Goal: Find specific page/section: Find specific page/section

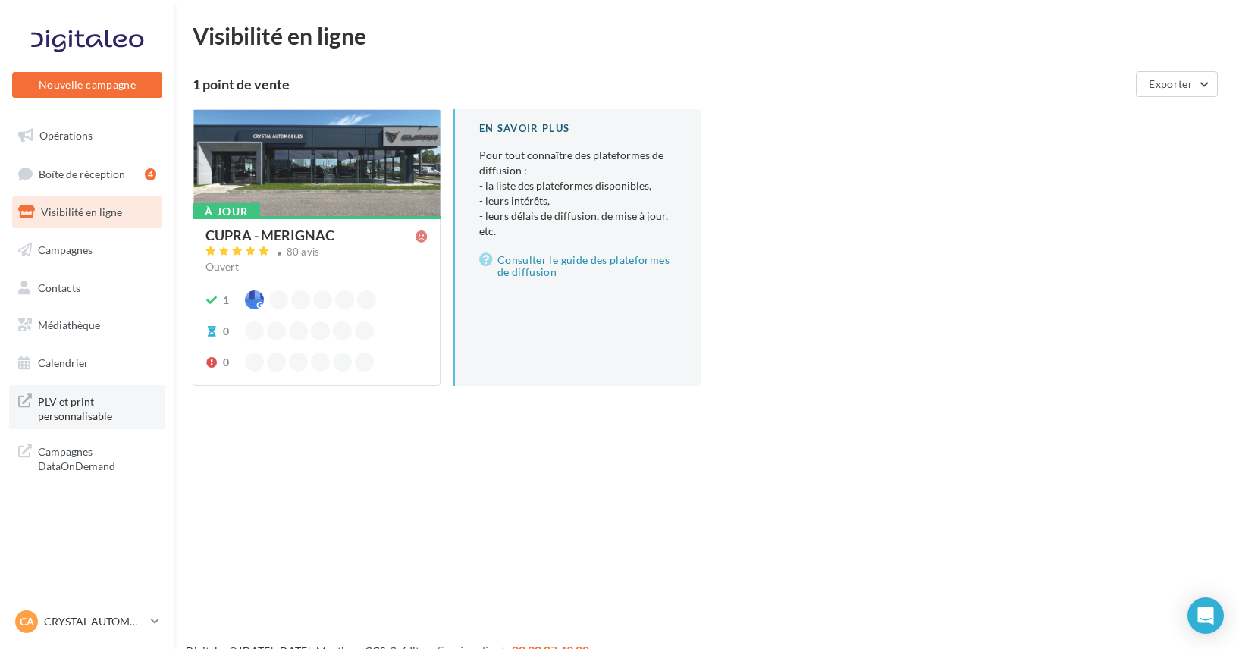
click at [117, 415] on span "PLV et print personnalisable" at bounding box center [97, 407] width 118 height 33
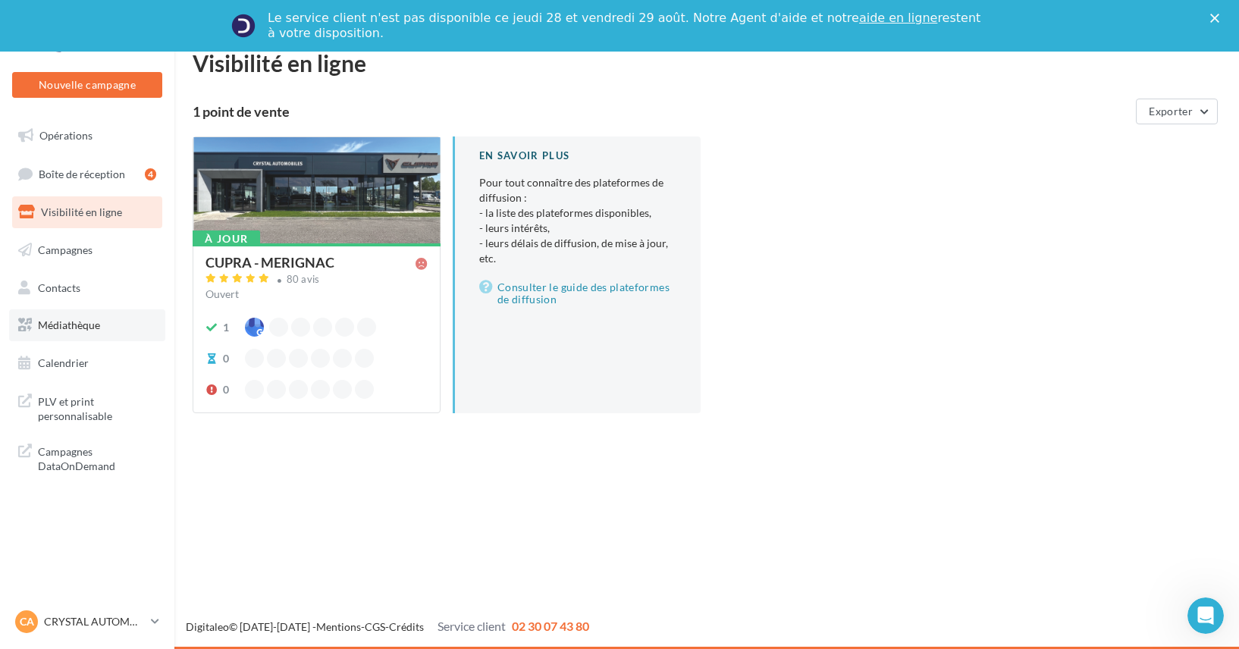
click at [100, 320] on link "Médiathèque" at bounding box center [87, 325] width 156 height 32
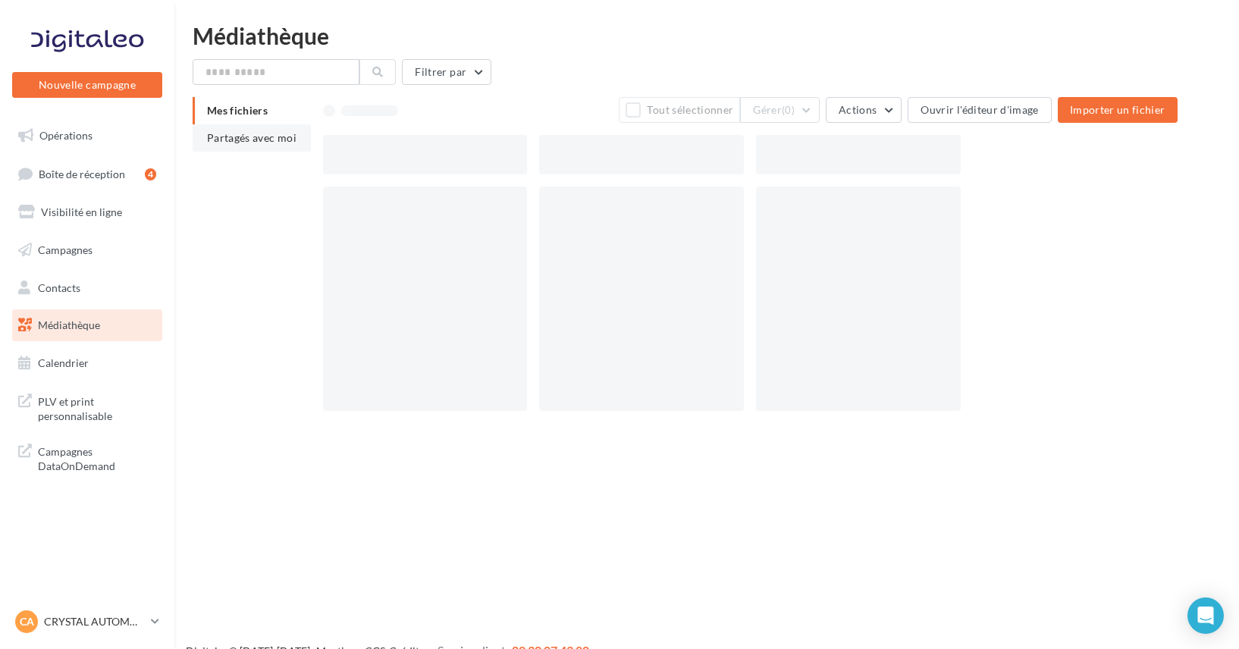
click at [258, 137] on span "Partagés avec moi" at bounding box center [251, 137] width 89 height 13
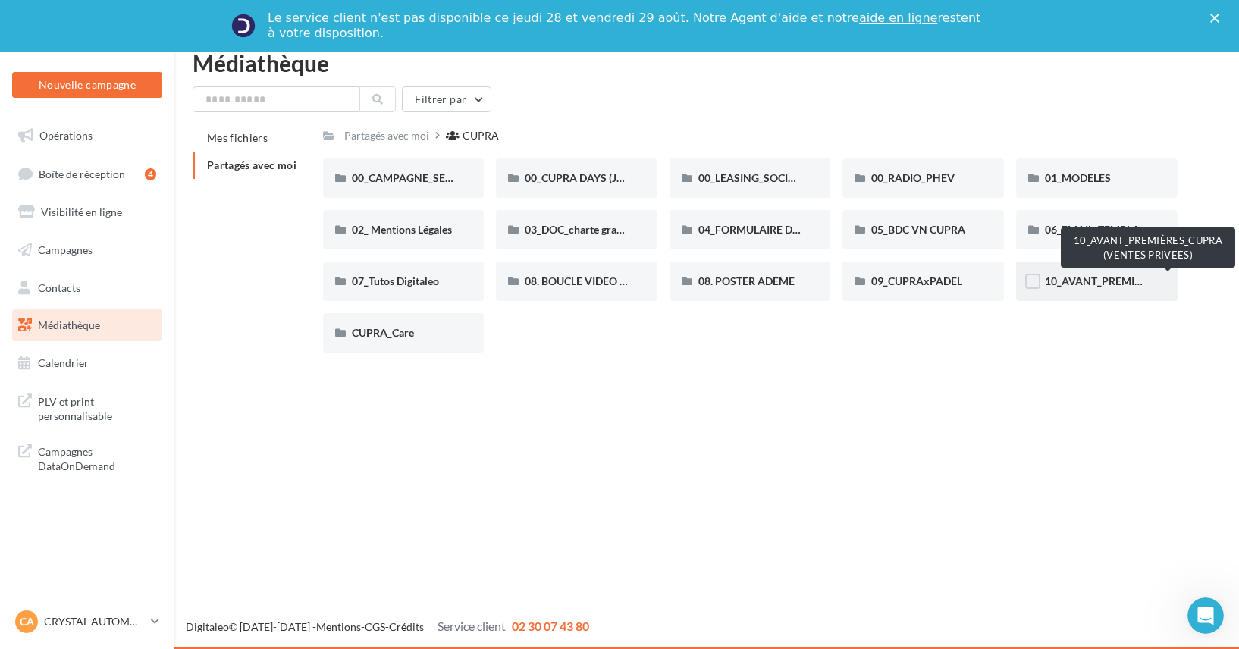
click at [1107, 282] on span "10_AVANT_PREMIÈRES_CUPRA (VENTES PRIVEES)" at bounding box center [1169, 280] width 248 height 13
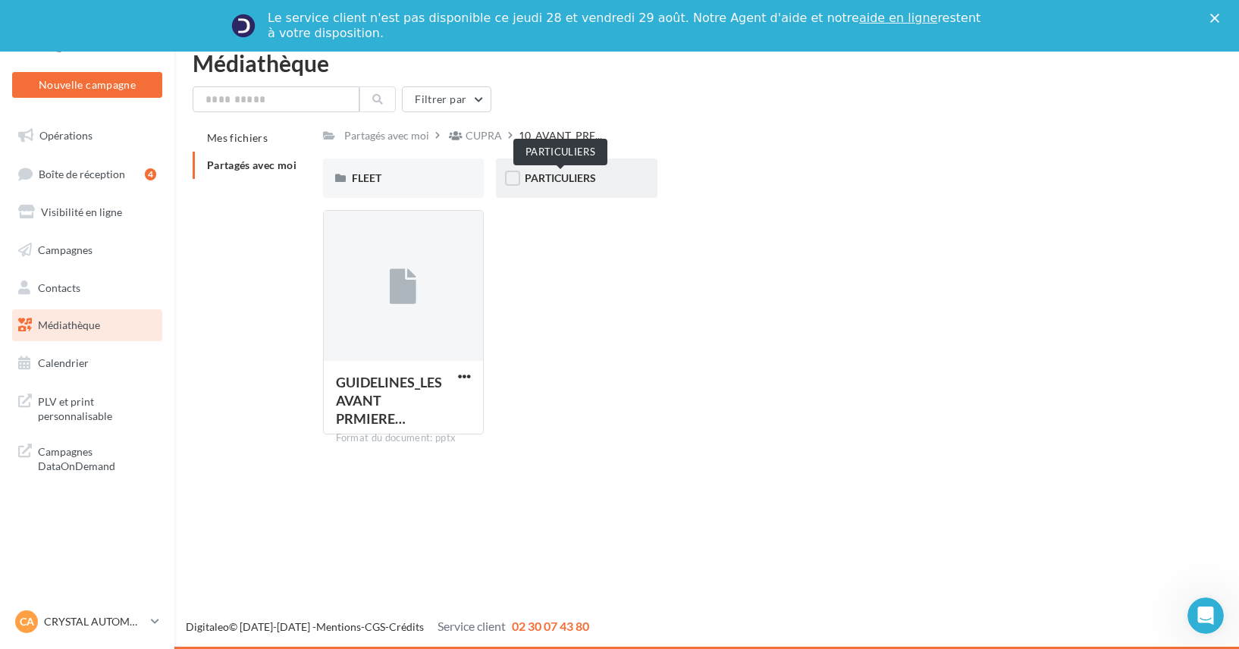
click at [559, 179] on span "PARTICULIERS" at bounding box center [560, 177] width 71 height 13
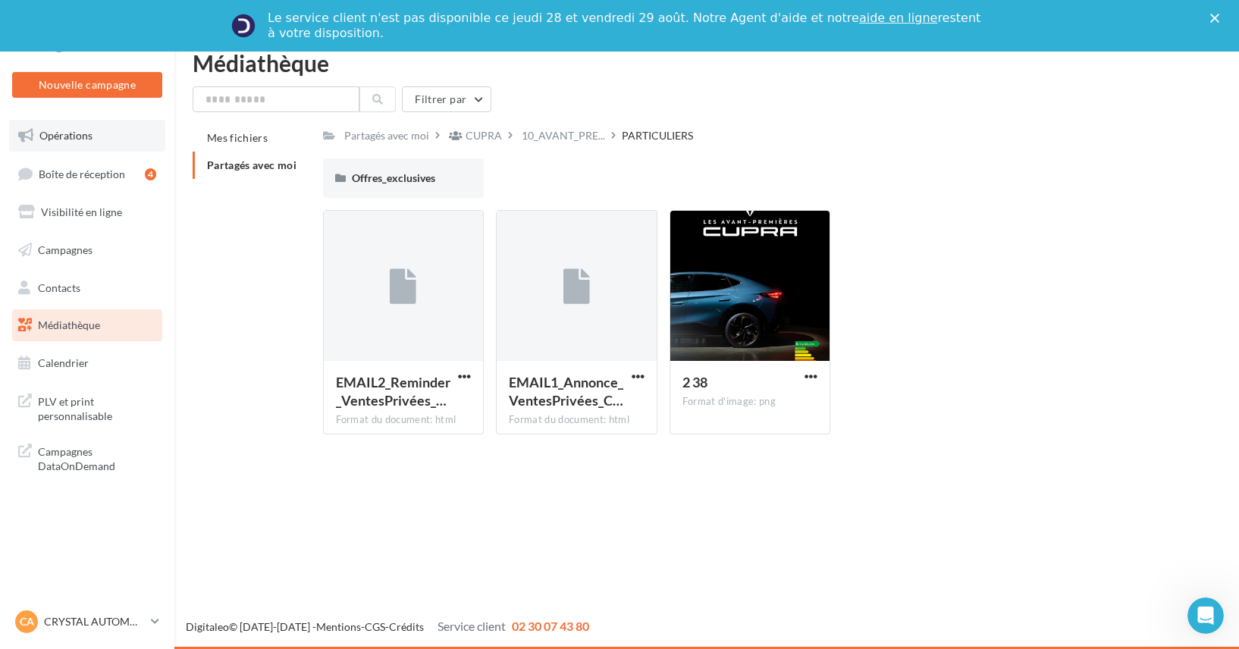
click at [105, 145] on link "Opérations" at bounding box center [87, 136] width 156 height 32
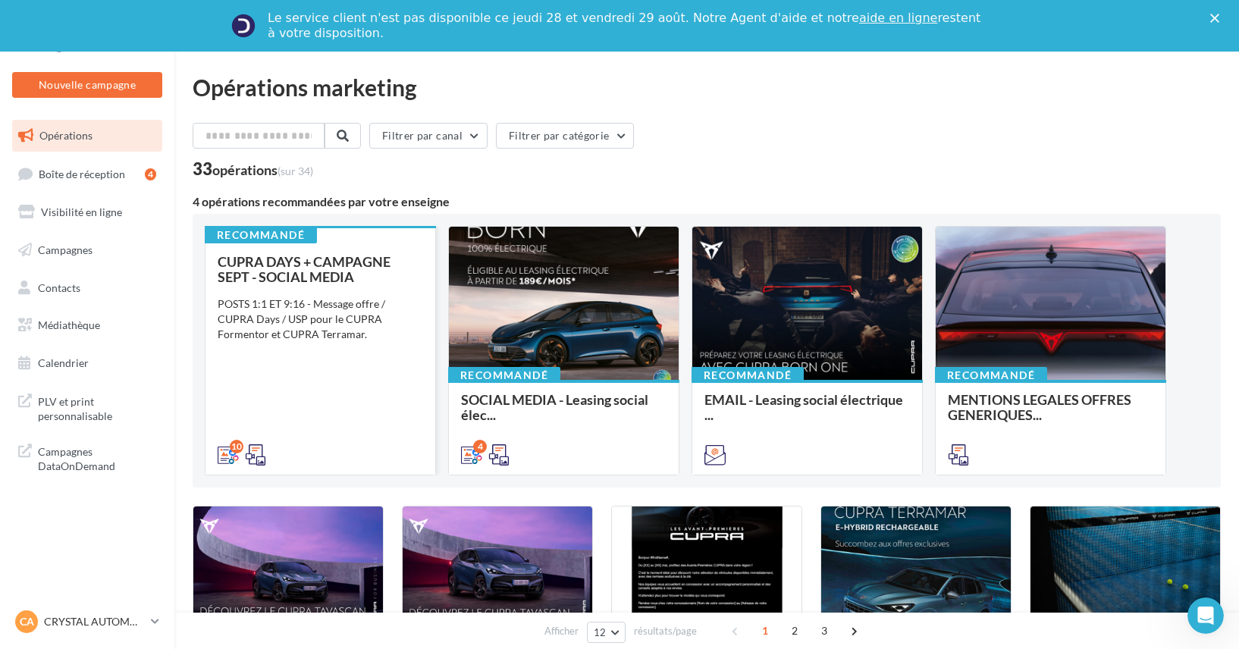
click at [375, 379] on div "CUPRA DAYS + CAMPAGNE SEPT - SOCIAL MEDIA POSTS 1:1 ET 9:16 - Message offre / C…" at bounding box center [320, 357] width 205 height 207
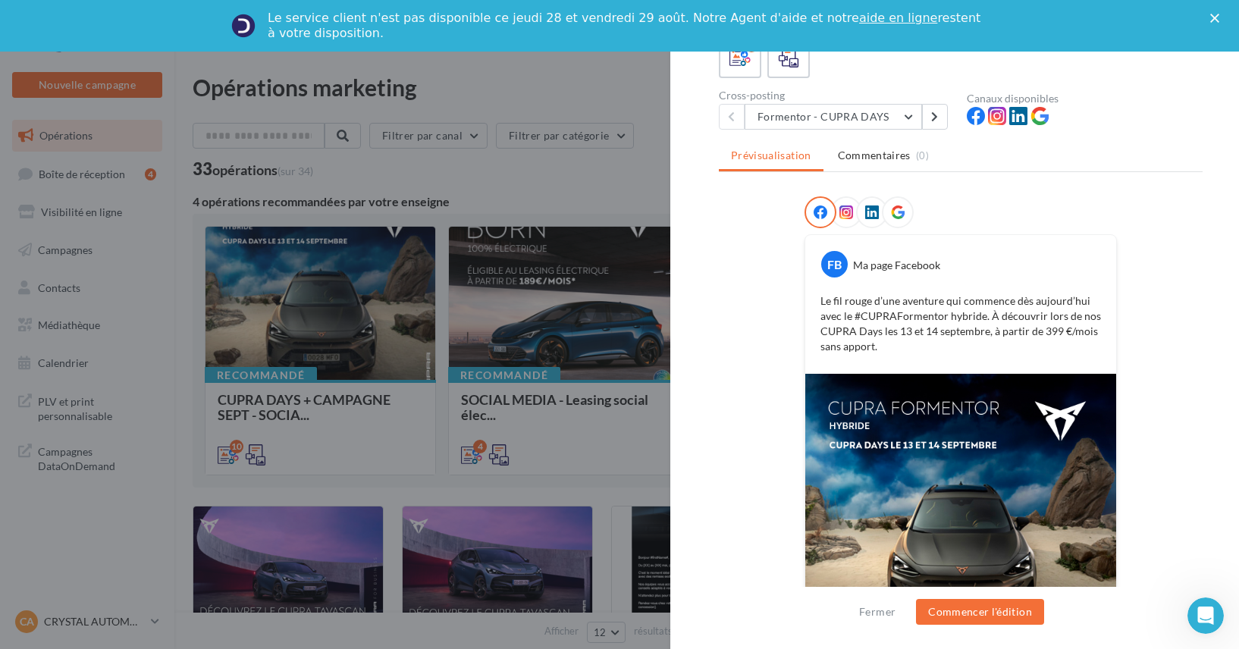
scroll to position [221, 0]
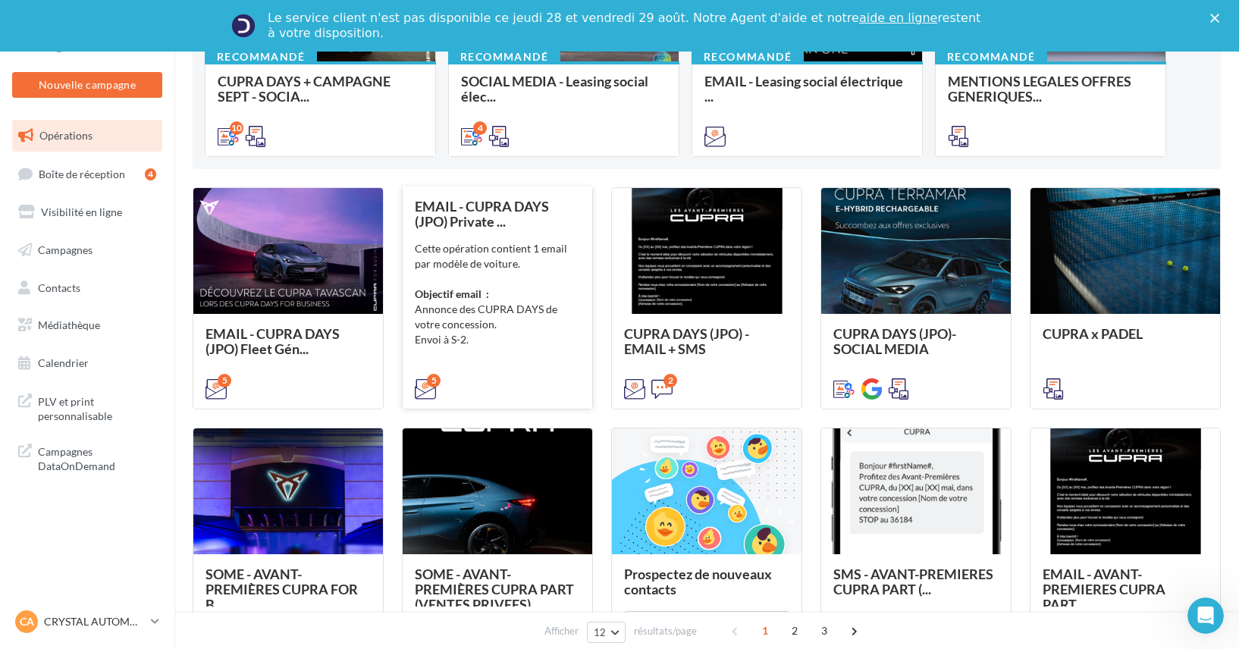
scroll to position [416, 0]
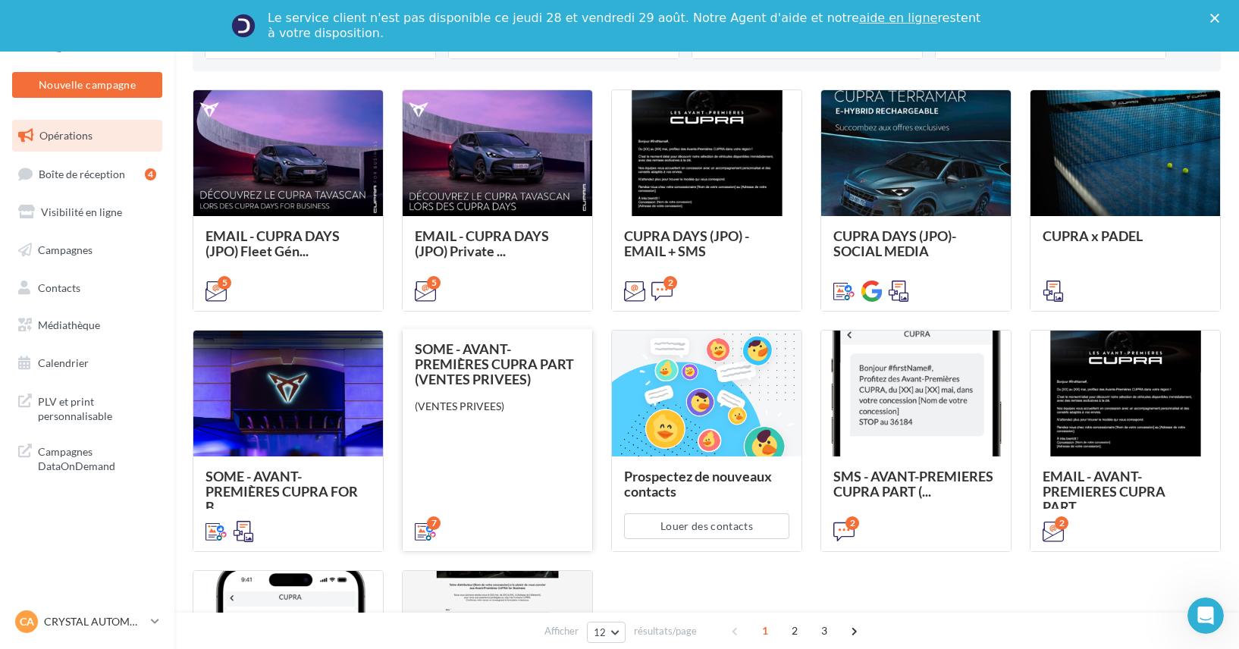
click at [515, 439] on div "SOME - AVANT-PREMIÈRES CUPRA PART (VENTES PRIVEES) (VENTES PRIVEES)" at bounding box center [497, 439] width 165 height 196
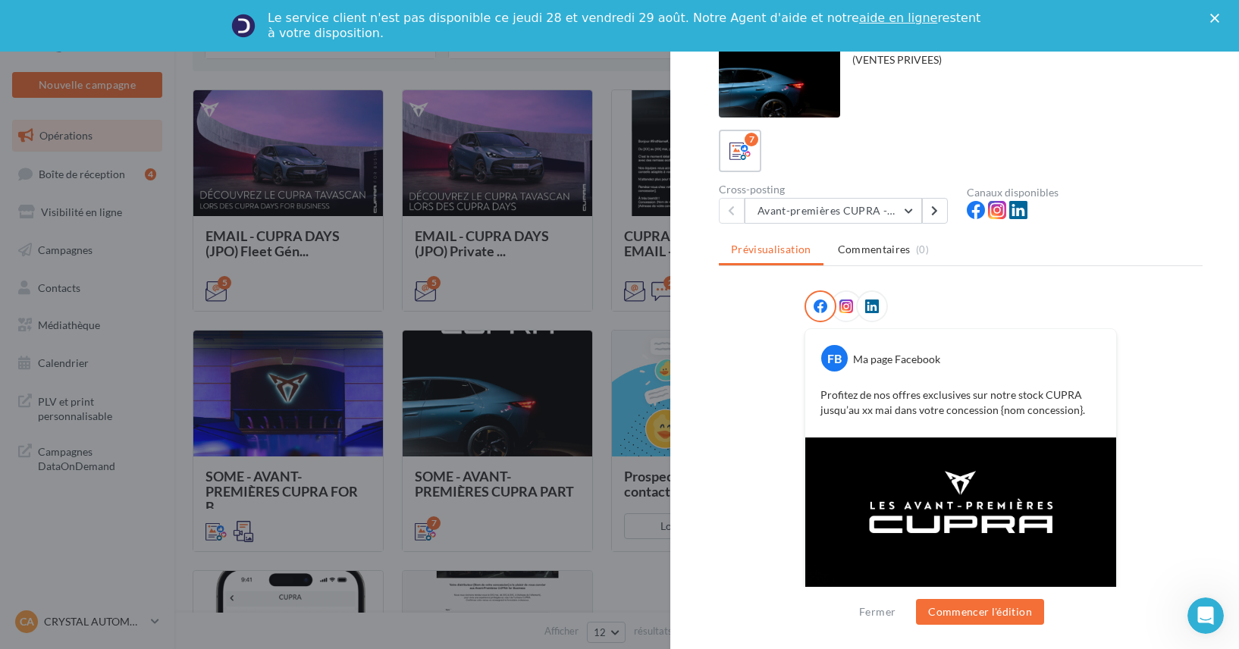
scroll to position [0, 0]
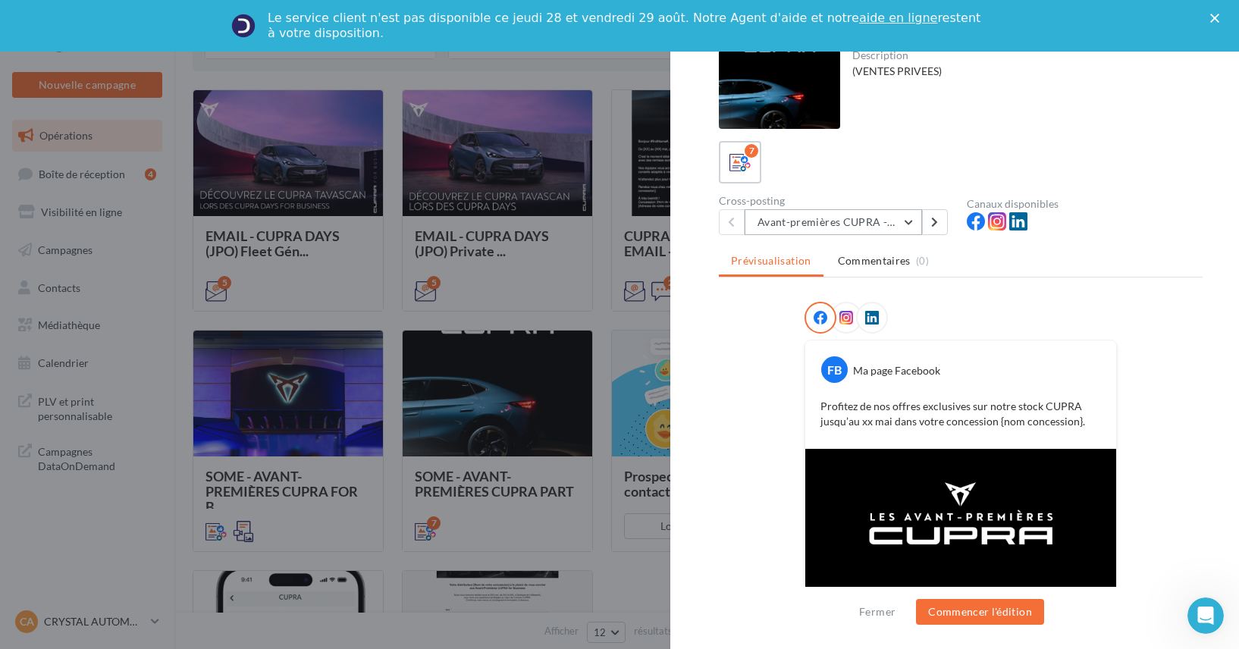
click at [911, 217] on button "Avant-premières CUPRA - 4:5" at bounding box center [832, 222] width 177 height 26
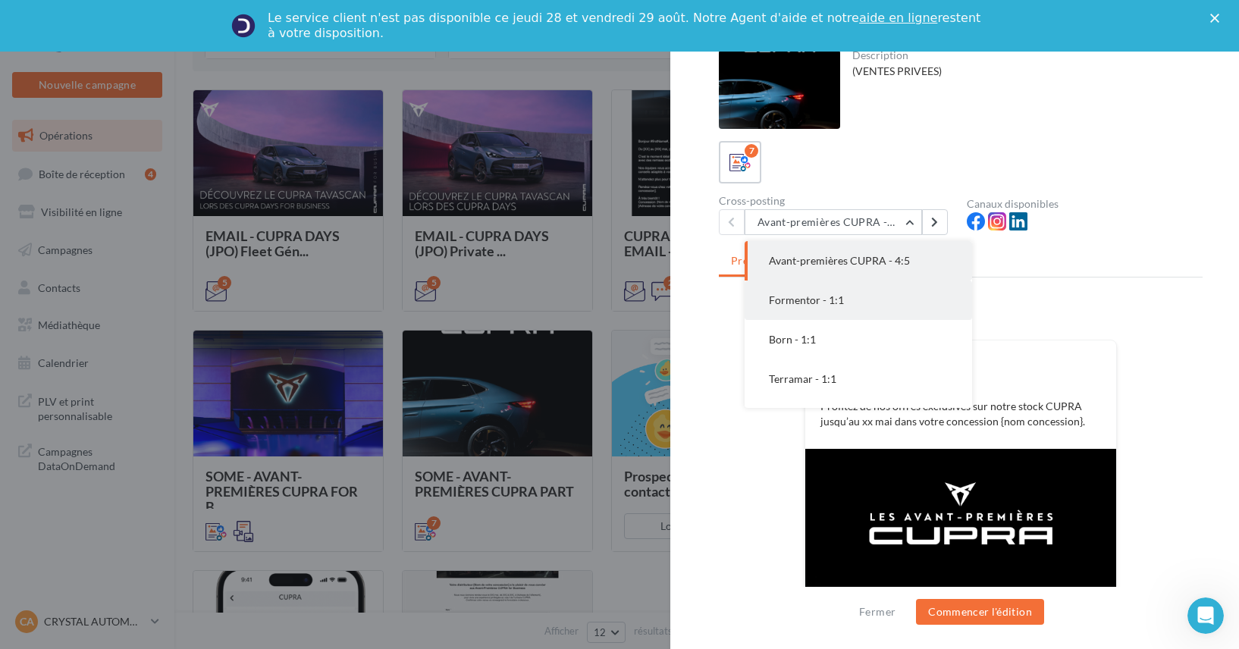
click at [829, 309] on button "Formentor - 1:1" at bounding box center [857, 299] width 227 height 39
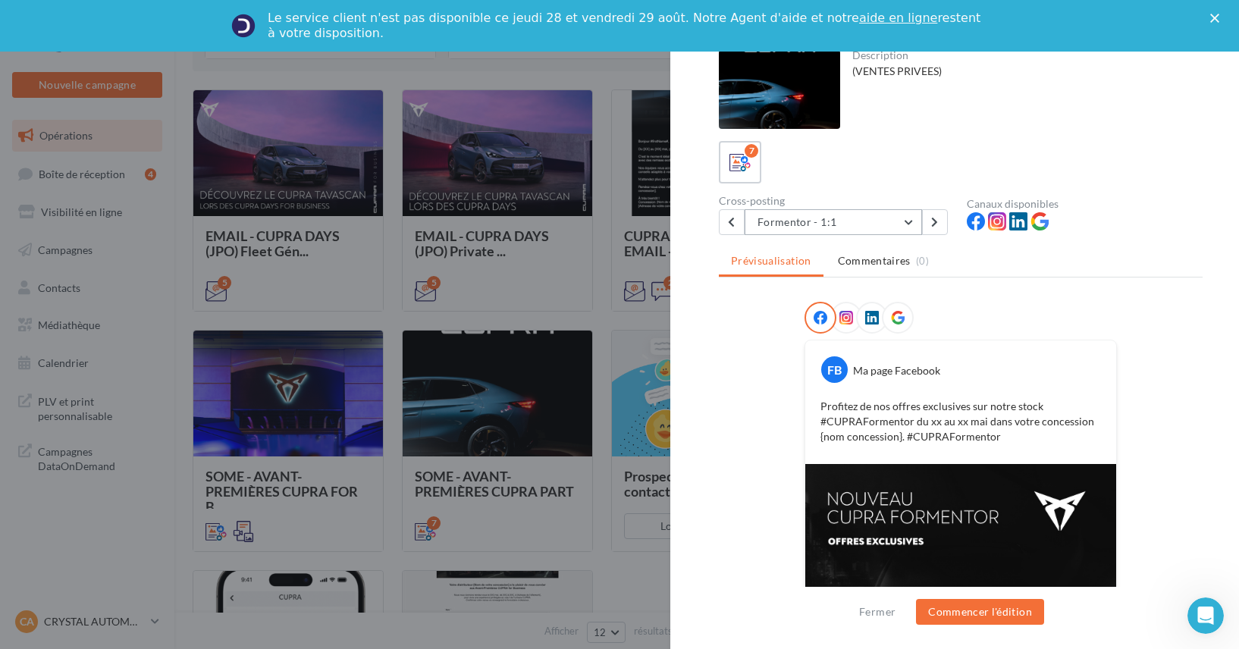
click at [904, 215] on button "Formentor - 1:1" at bounding box center [832, 222] width 177 height 26
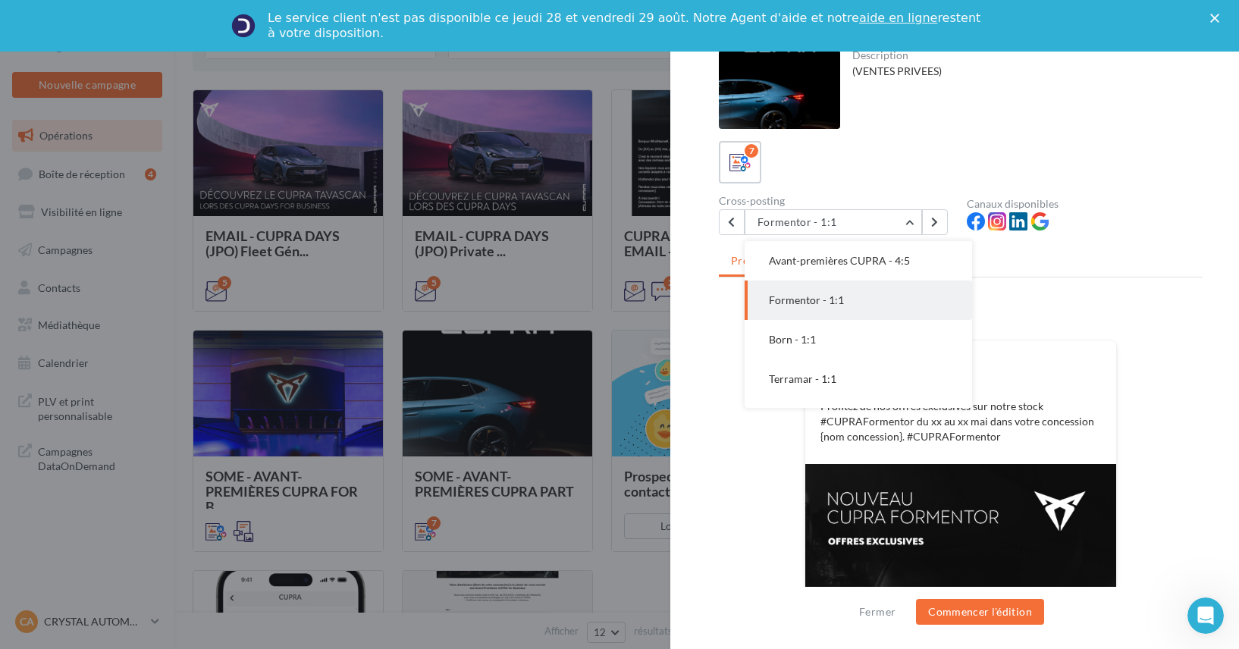
click at [875, 253] on button "Avant-premières CUPRA - 4:5" at bounding box center [857, 260] width 227 height 39
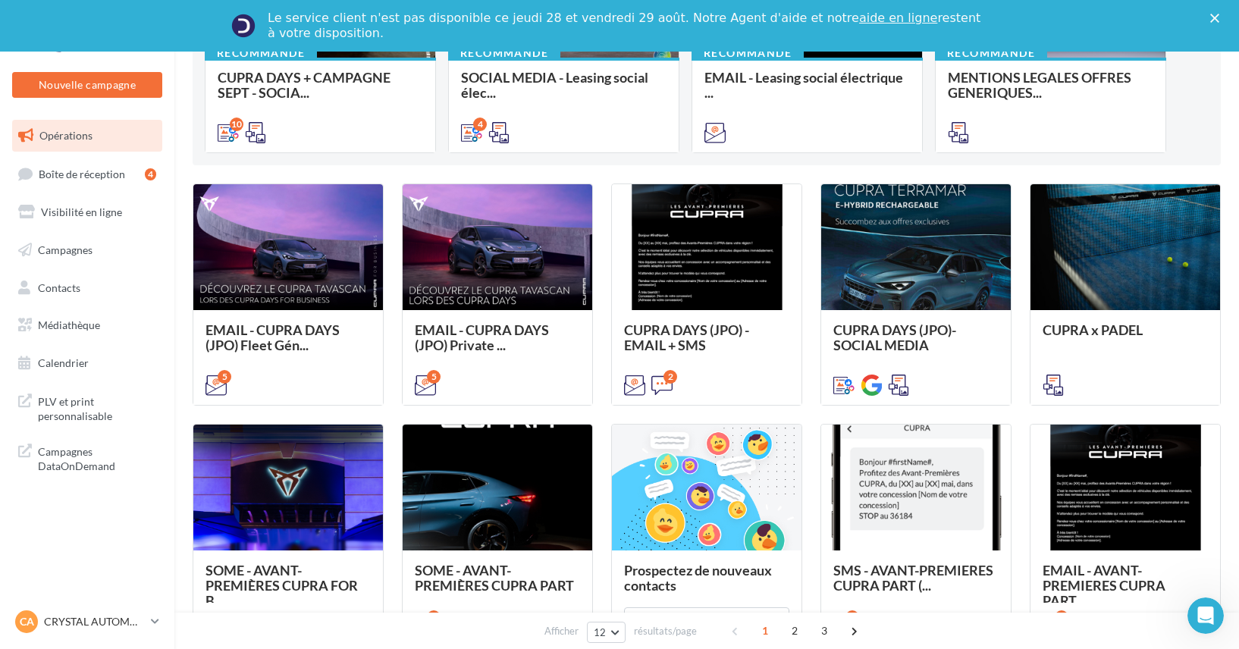
scroll to position [309, 0]
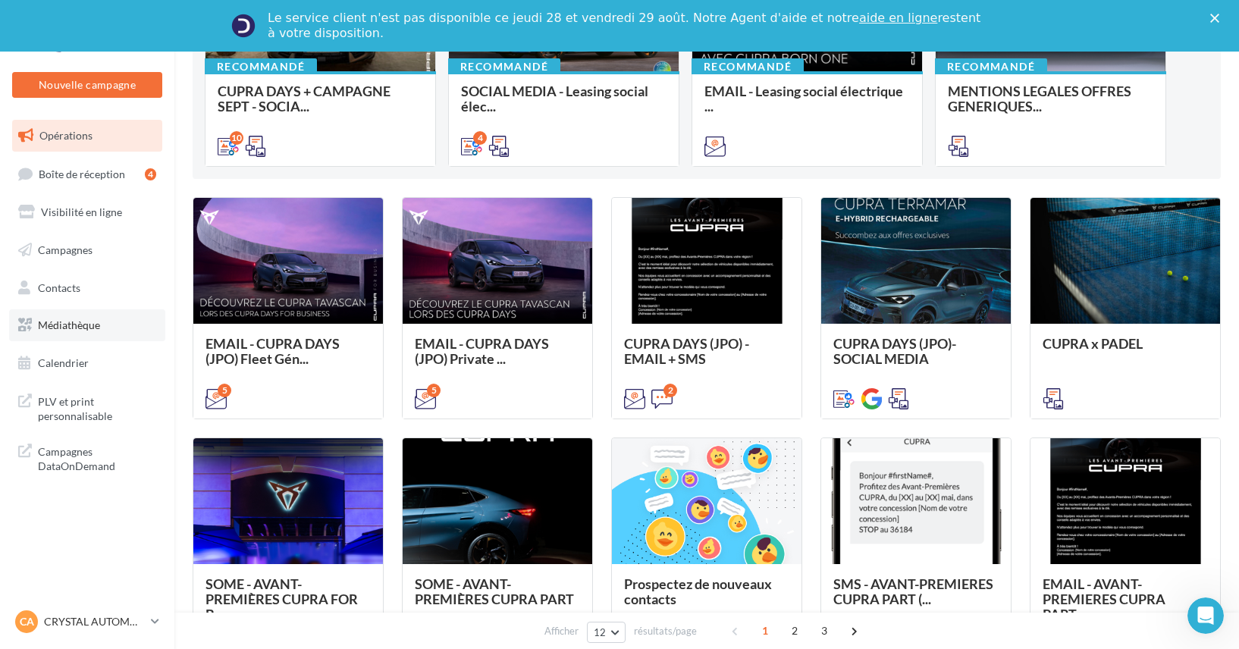
click at [119, 324] on link "Médiathèque" at bounding box center [87, 325] width 156 height 32
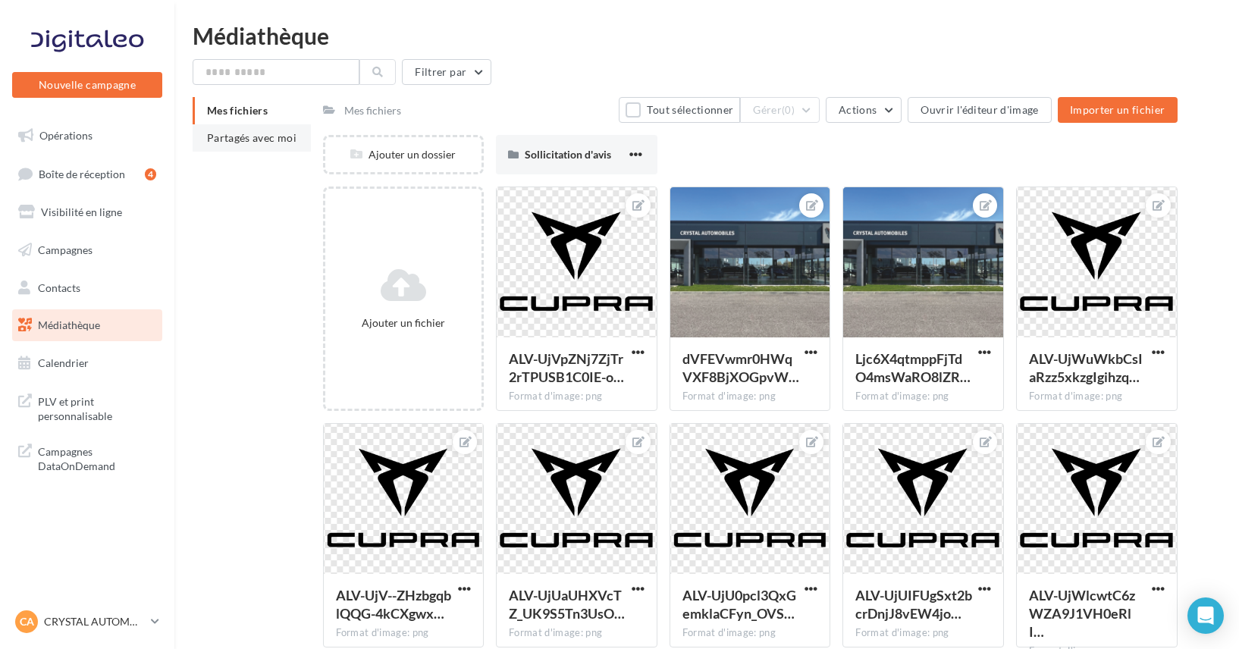
click at [259, 139] on span "Partagés avec moi" at bounding box center [251, 137] width 89 height 13
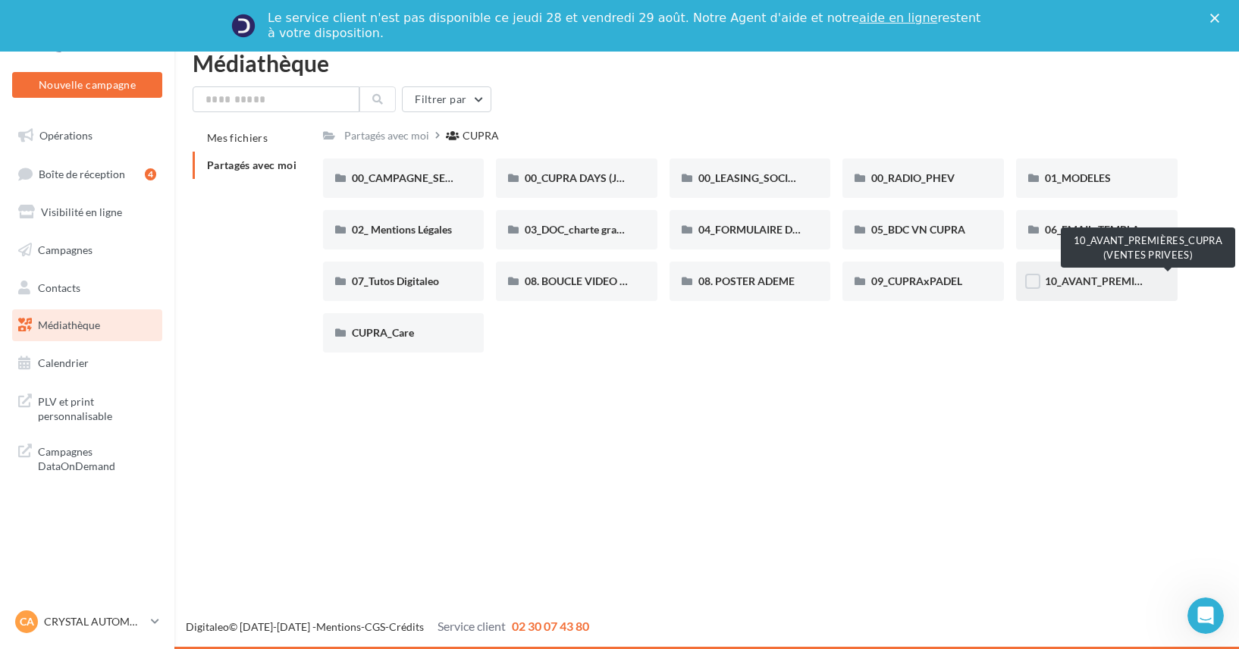
click at [1091, 282] on span "10_AVANT_PREMIÈRES_CUPRA (VENTES PRIVEES)" at bounding box center [1169, 280] width 248 height 13
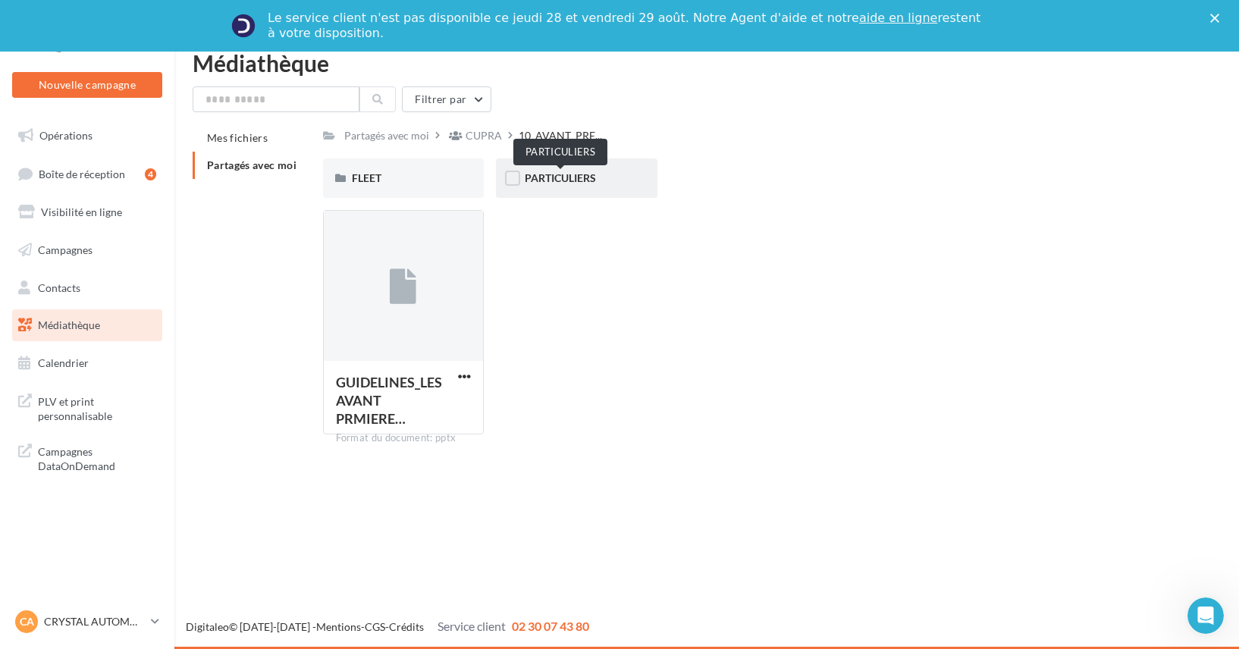
click at [575, 179] on span "PARTICULIERS" at bounding box center [560, 177] width 71 height 13
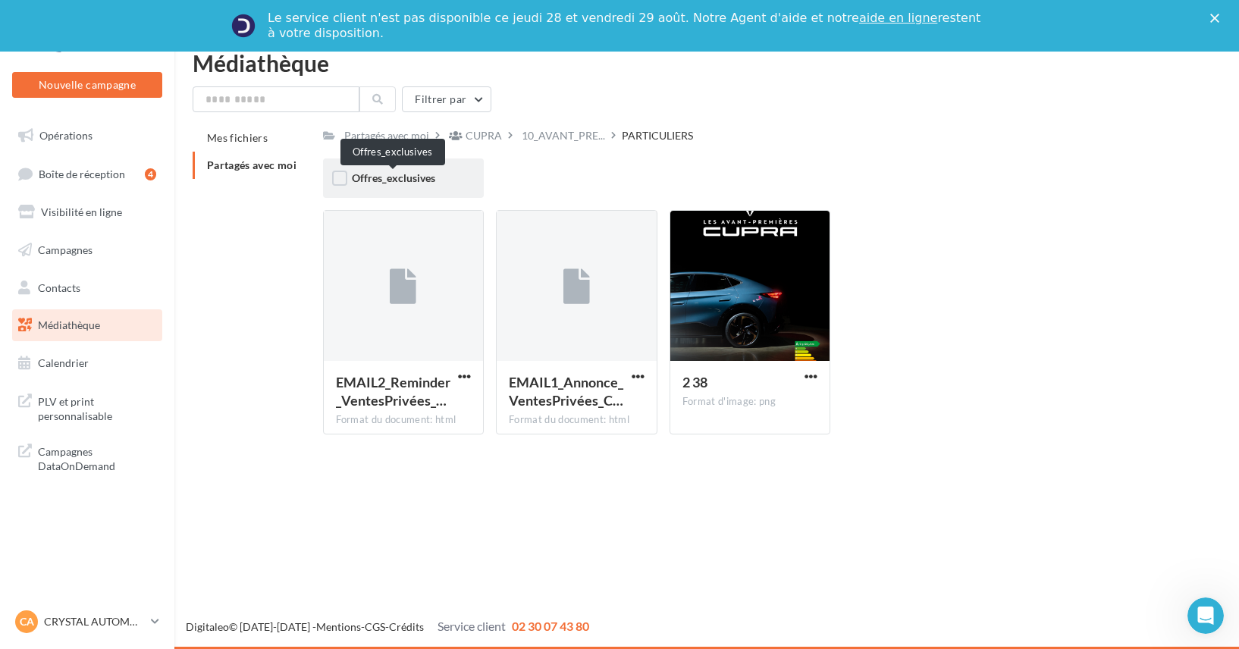
click at [424, 183] on span "Offres_exclusives" at bounding box center [393, 177] width 83 height 13
